Goal: Register for event/course

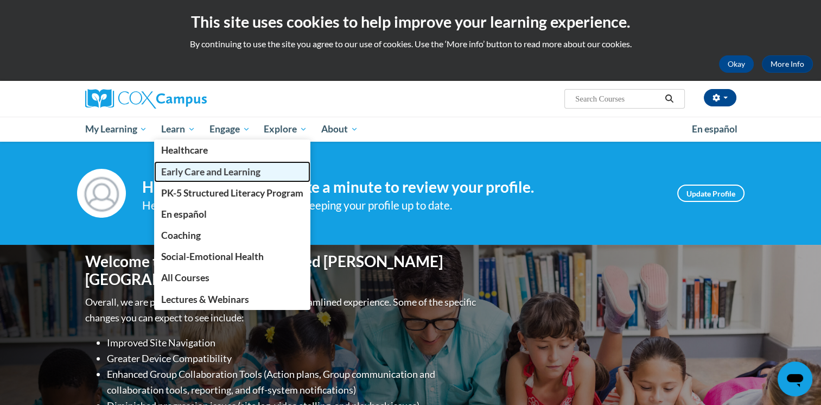
click at [195, 173] on span "Early Care and Learning" at bounding box center [210, 171] width 99 height 11
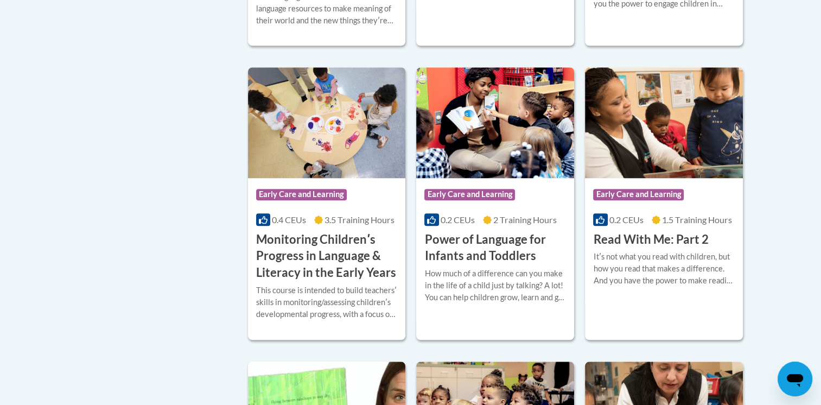
scroll to position [1036, 0]
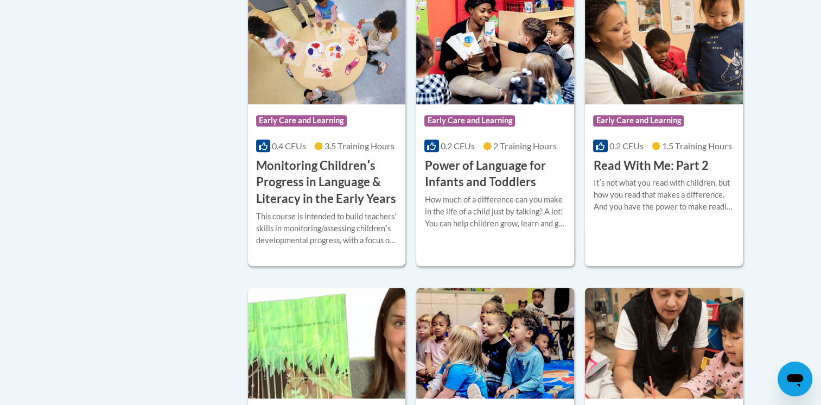
click at [355, 168] on div "Course Category: Early Care and Learning 0.4 CEUs 3.5 Training Hours COURSE Mon…" at bounding box center [327, 155] width 158 height 103
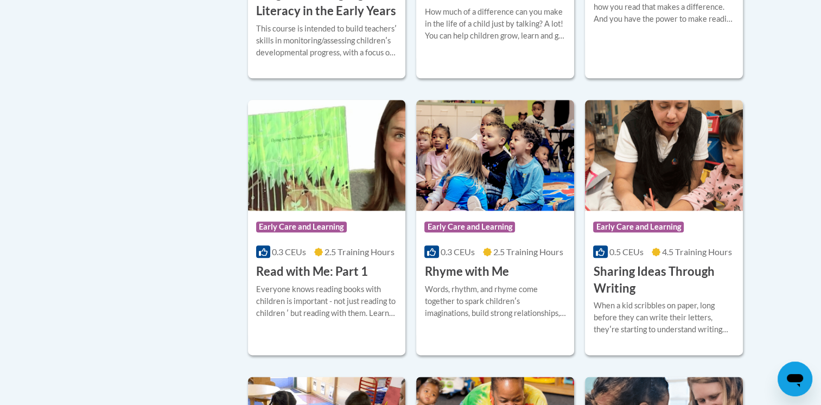
scroll to position [1256, 0]
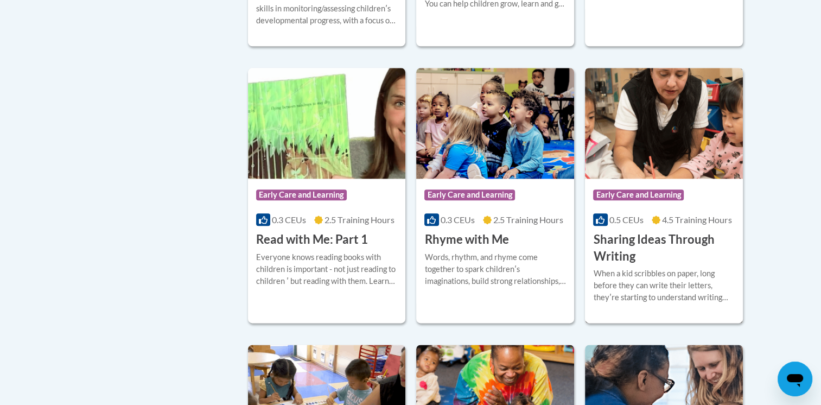
click at [663, 261] on h3 "Sharing Ideas Through Writing" at bounding box center [664, 248] width 142 height 34
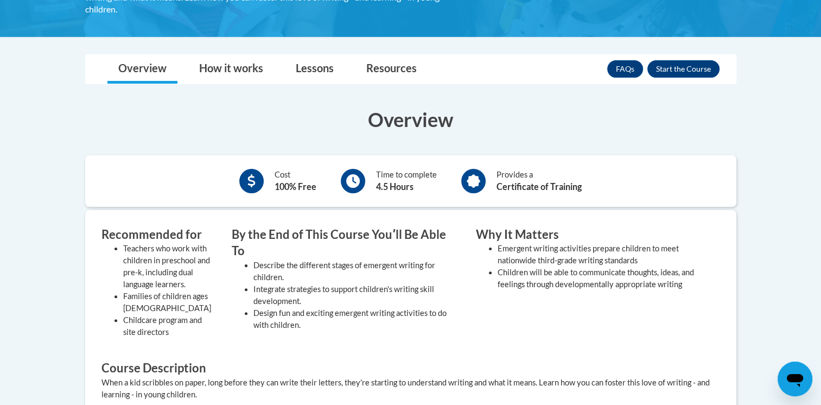
scroll to position [217, 0]
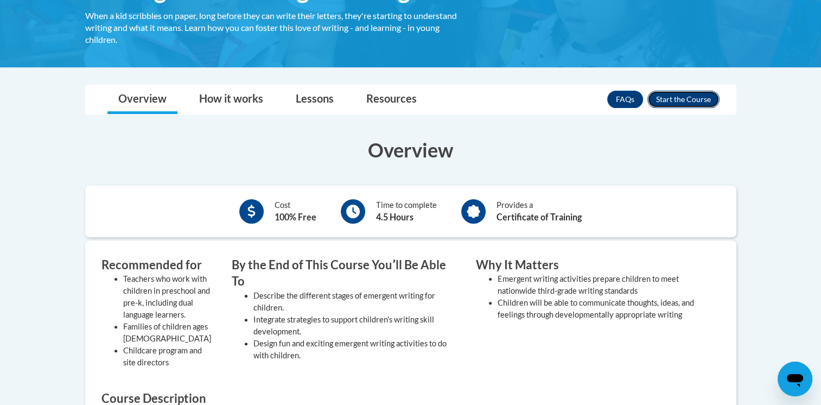
click at [675, 101] on button "Enroll" at bounding box center [684, 99] width 72 height 17
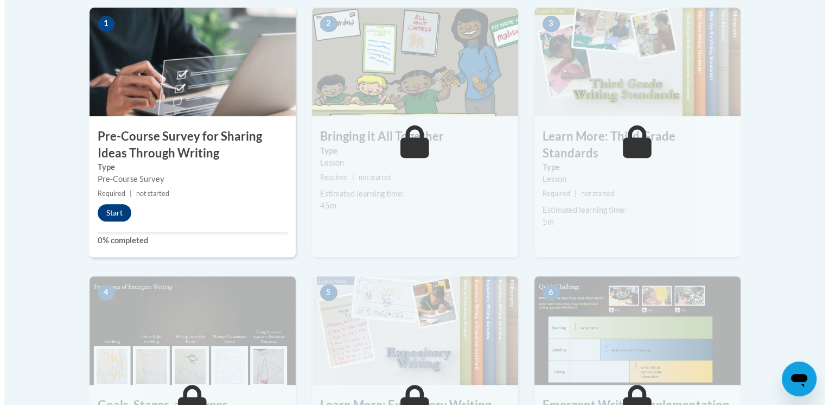
scroll to position [316, 0]
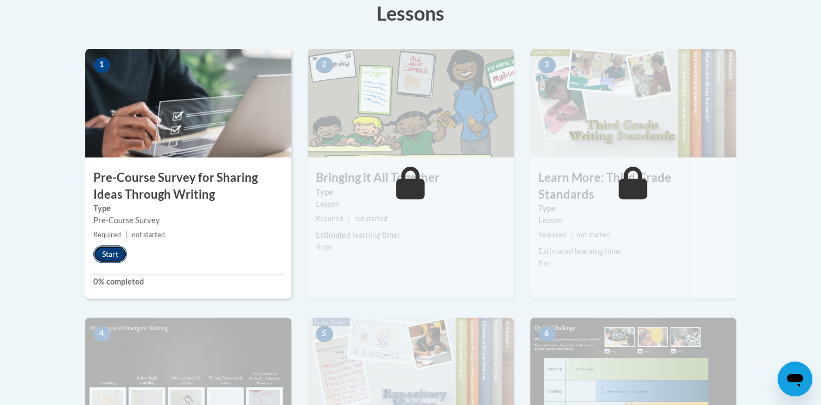
click at [111, 251] on button "Start" at bounding box center [110, 253] width 34 height 17
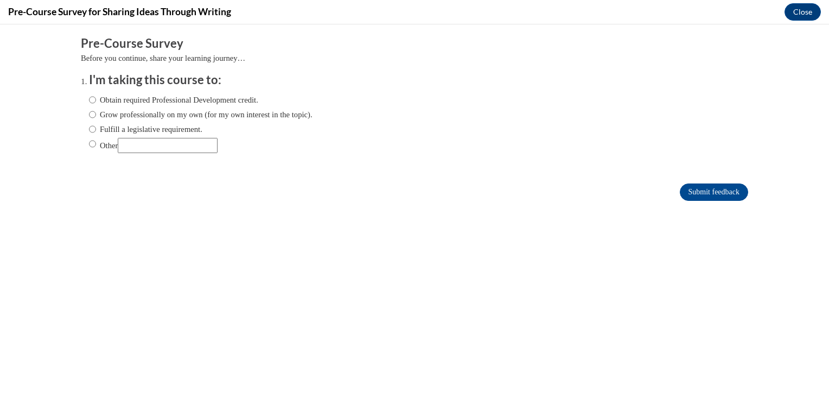
scroll to position [0, 0]
click at [132, 98] on label "Obtain required Professional Development credit." at bounding box center [173, 100] width 169 height 12
click at [96, 98] on input "Obtain required Professional Development credit." at bounding box center [92, 100] width 7 height 12
radio input "true"
click at [708, 190] on input "Submit feedback" at bounding box center [714, 191] width 68 height 17
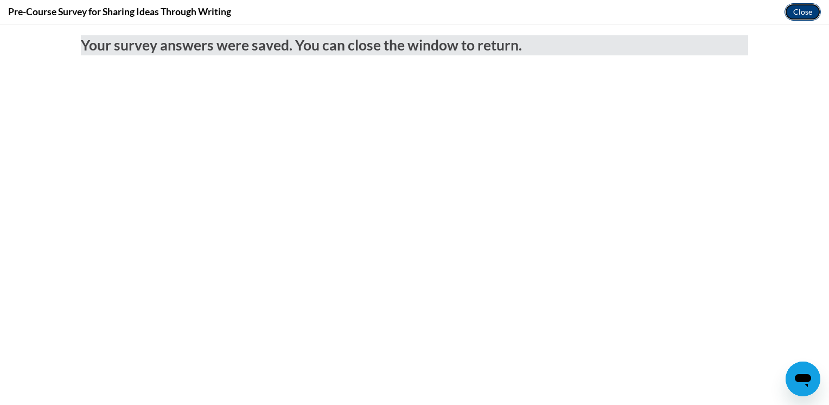
click at [803, 8] on button "Close" at bounding box center [803, 11] width 36 height 17
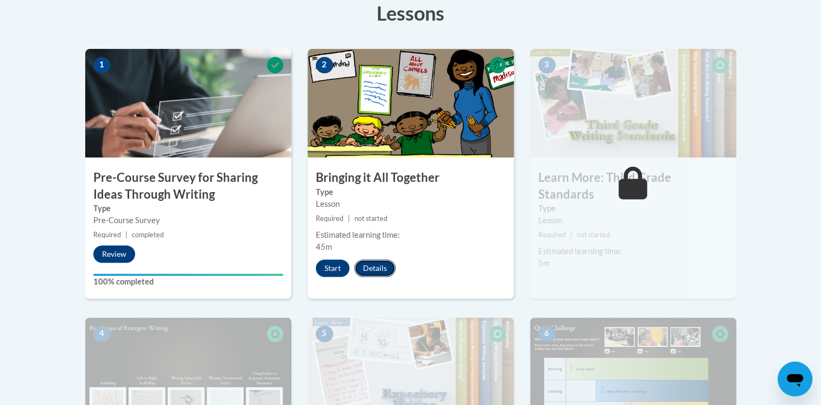
click at [373, 260] on button "Details" at bounding box center [374, 267] width 41 height 17
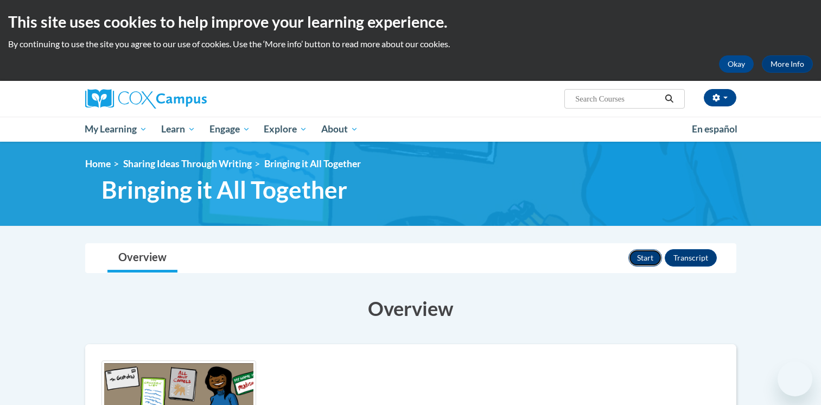
click at [651, 249] on button "Start" at bounding box center [646, 257] width 34 height 17
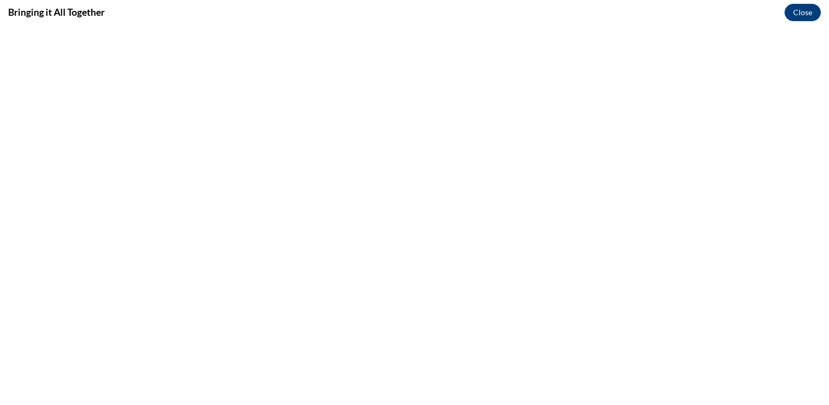
scroll to position [191, 0]
click at [796, 13] on button "Close" at bounding box center [803, 12] width 36 height 17
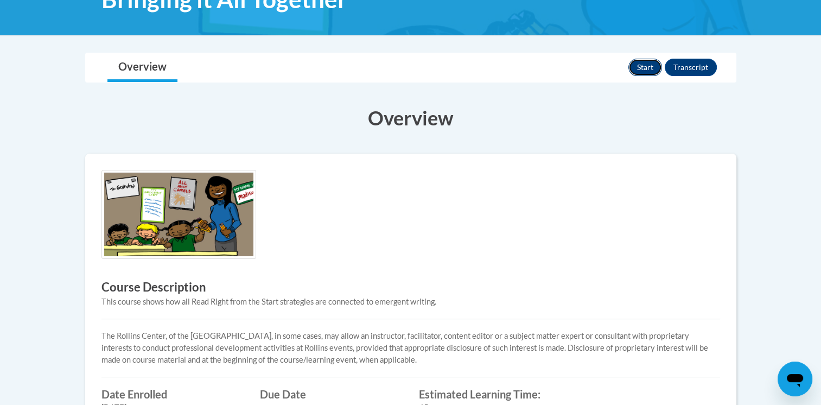
click at [647, 69] on button "Start" at bounding box center [646, 67] width 34 height 17
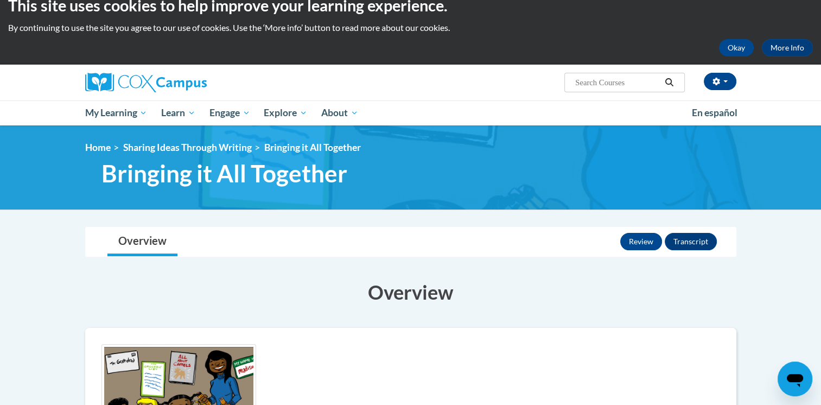
scroll to position [11, 0]
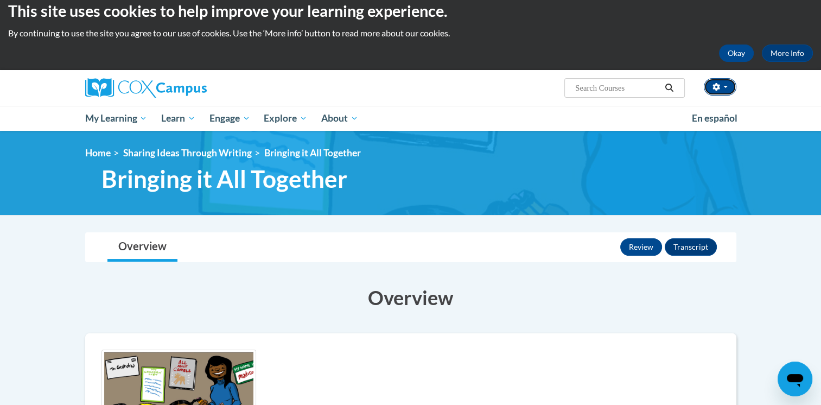
click at [724, 84] on button "button" at bounding box center [720, 86] width 33 height 17
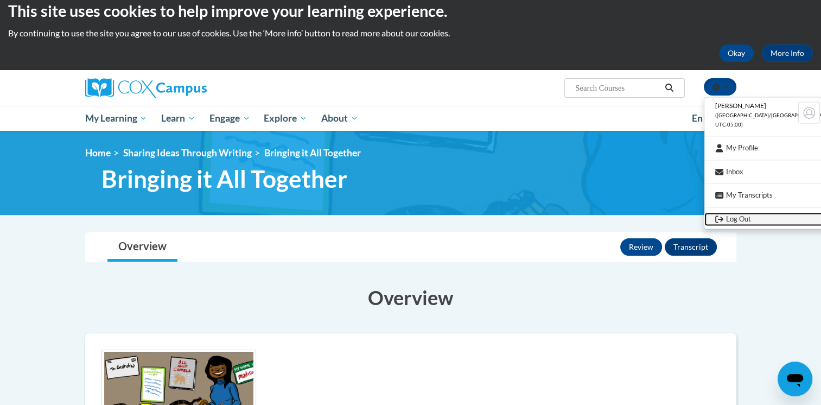
click at [728, 214] on link "Log Out" at bounding box center [770, 220] width 130 height 14
